Goal: Information Seeking & Learning: Learn about a topic

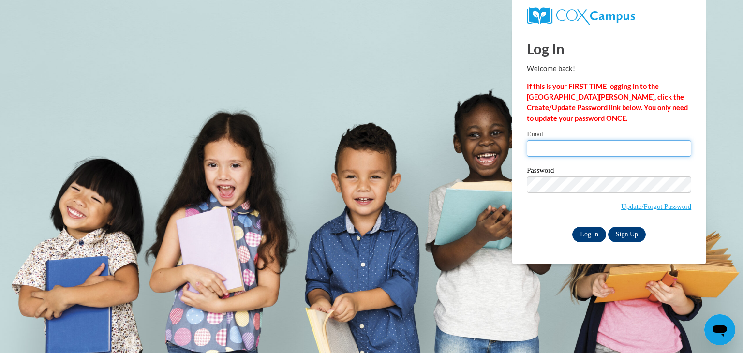
type input "[EMAIL_ADDRESS][DOMAIN_NAME]"
click at [585, 233] on input "Log In" at bounding box center [590, 234] width 34 height 15
